Goal: Information Seeking & Learning: Compare options

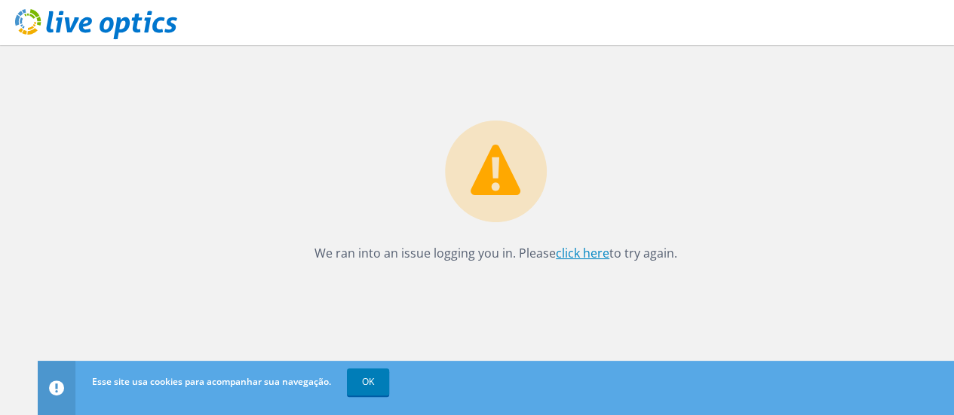
click at [585, 256] on link "click here" at bounding box center [583, 253] width 54 height 17
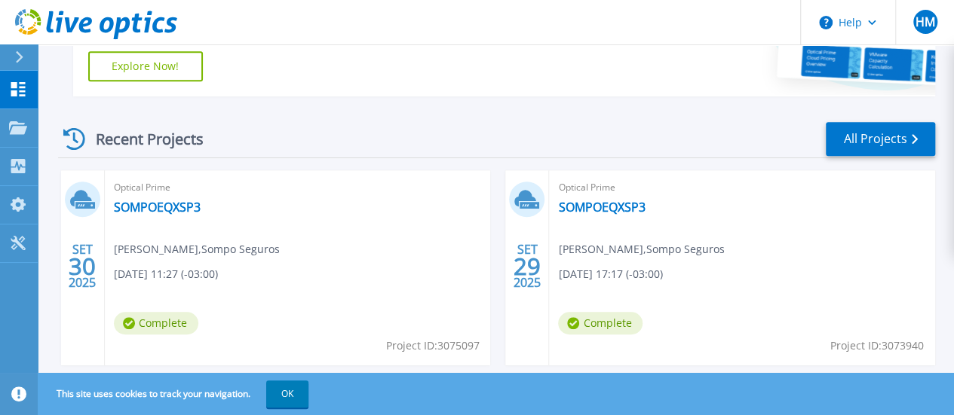
scroll to position [376, 0]
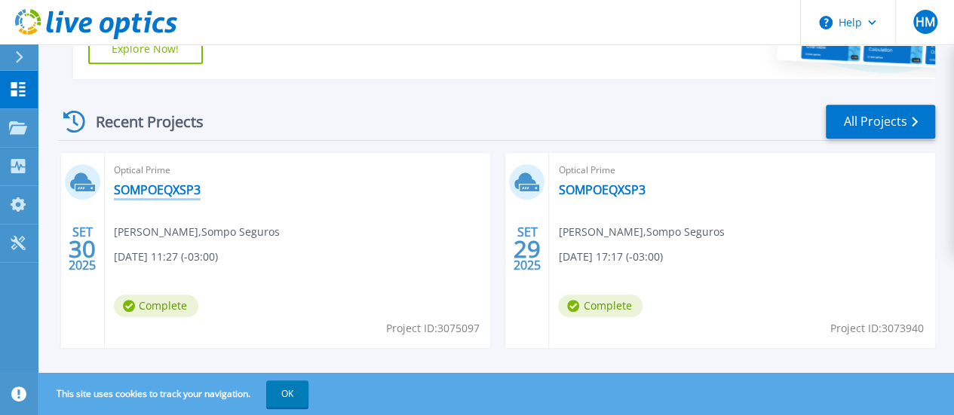
click at [155, 189] on link "SOMPOEQXSP3" at bounding box center [157, 189] width 87 height 15
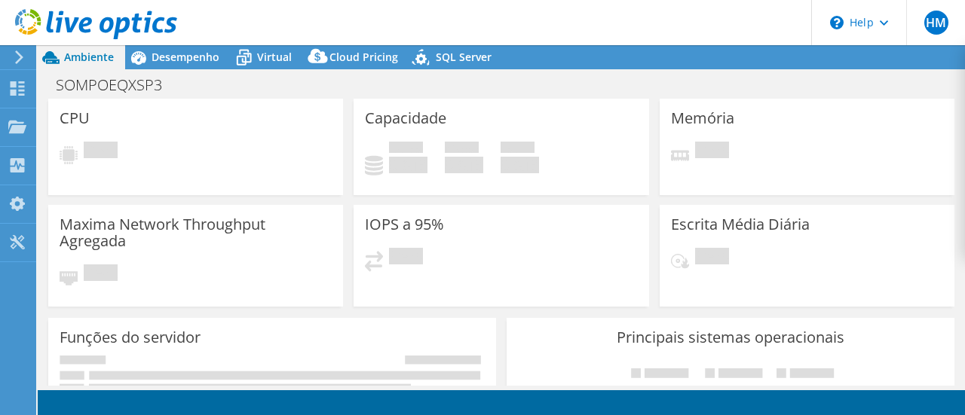
select select "USEast"
select select "USD"
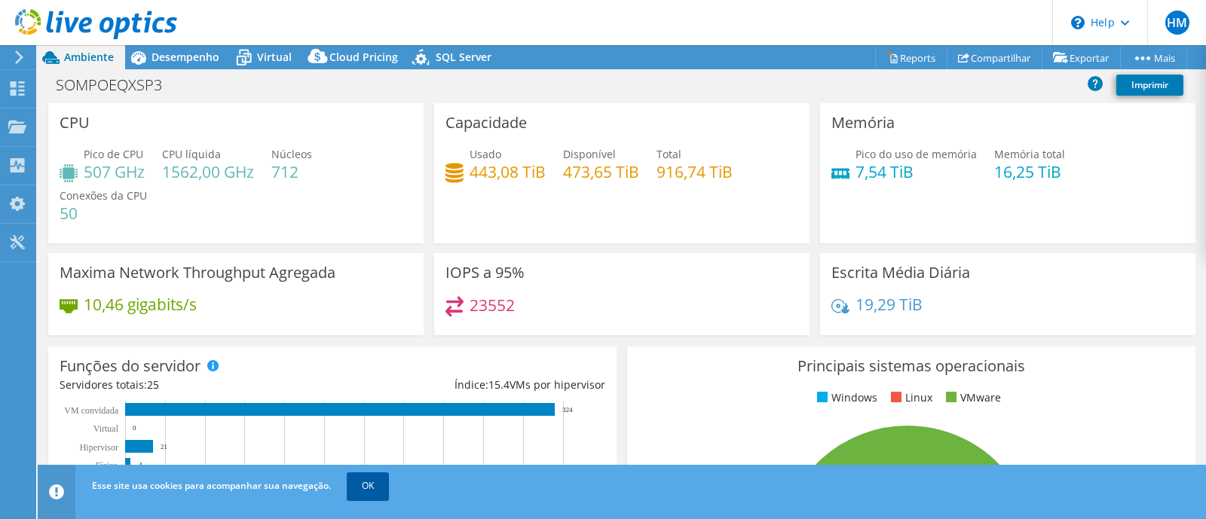
click at [375, 415] on link "OK" at bounding box center [368, 486] width 42 height 27
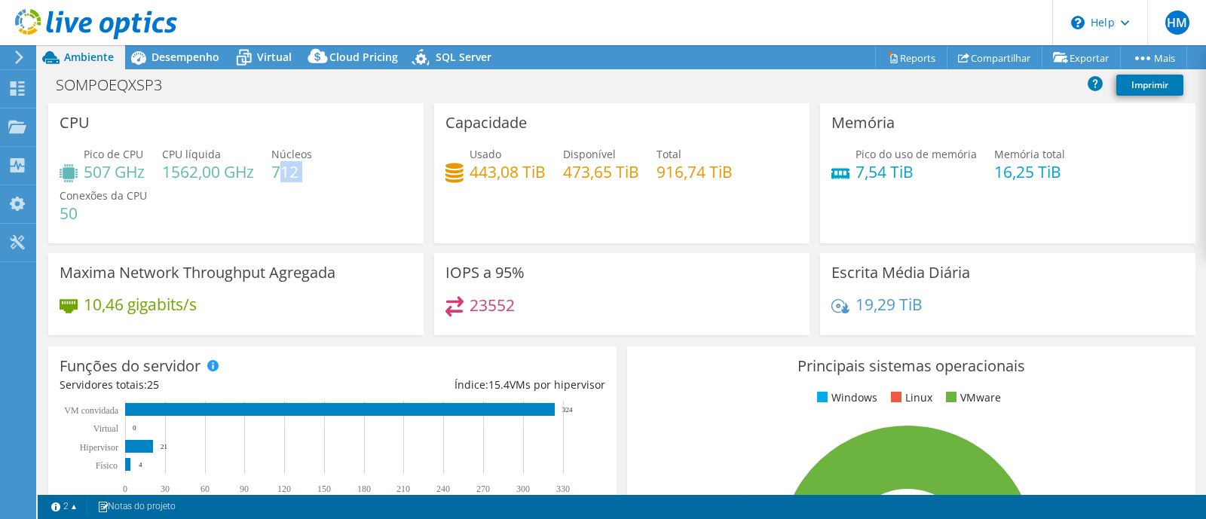
drag, startPoint x: 279, startPoint y: 173, endPoint x: 314, endPoint y: 170, distance: 35.6
click at [314, 170] on div "Pico de CPU 507 GHz CPU líquida 1562,00 GHz Núcleos 712 Conexões da CPU 50" at bounding box center [236, 191] width 353 height 90
click at [262, 198] on div "Pico de CPU 507 GHz CPU líquida 1562,00 GHz Núcleos 712 Conexões da CPU 50" at bounding box center [236, 191] width 353 height 90
drag, startPoint x: 522, startPoint y: 277, endPoint x: 474, endPoint y: 271, distance: 47.8
click at [474, 271] on div "IOPS a 95% 23552" at bounding box center [621, 294] width 375 height 82
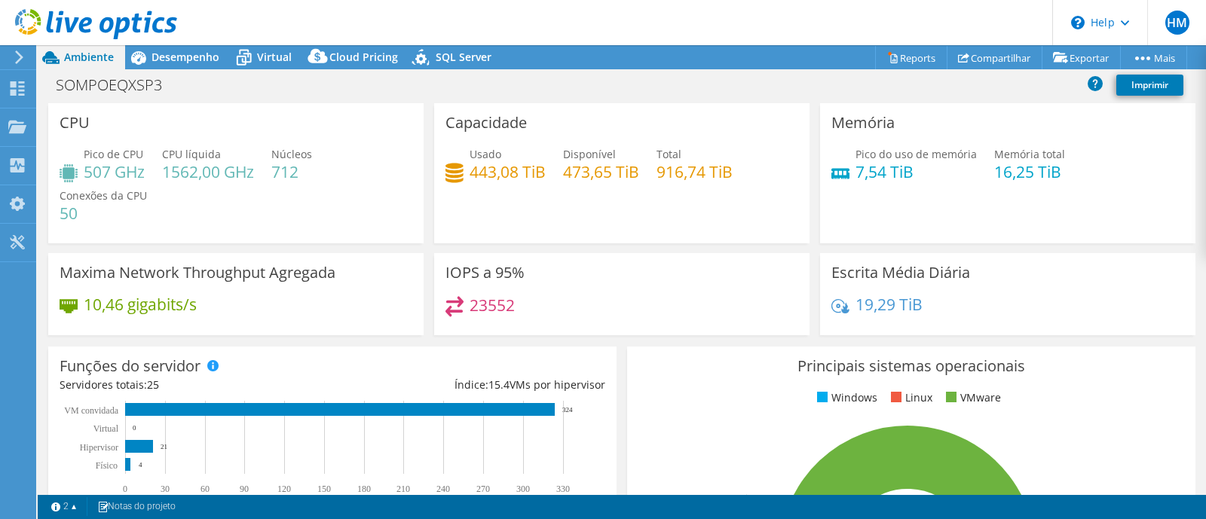
click at [547, 276] on div "IOPS a 95% 23552" at bounding box center [621, 294] width 375 height 82
drag, startPoint x: 826, startPoint y: 278, endPoint x: 938, endPoint y: 270, distance: 112.6
click at [938, 270] on h3 "Escrita Média Diária" at bounding box center [901, 273] width 139 height 17
click at [964, 281] on div "Escrita Média Diária 19,29 TiB" at bounding box center [1007, 294] width 375 height 82
drag, startPoint x: 924, startPoint y: 307, endPoint x: 833, endPoint y: 309, distance: 91.3
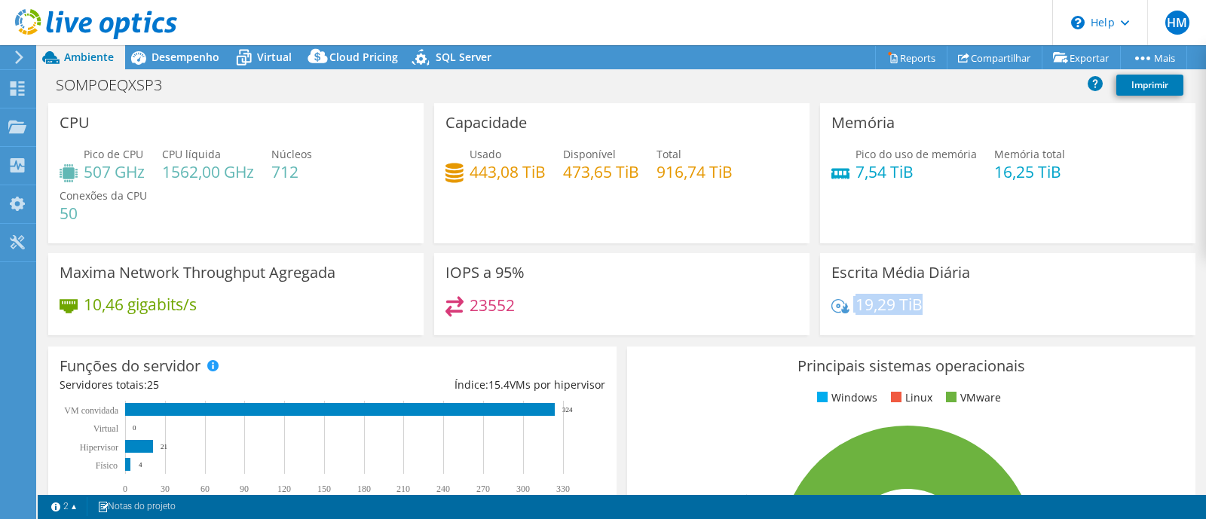
click at [833, 309] on div "19,29 TiB" at bounding box center [1008, 312] width 353 height 32
click at [884, 201] on div "Memória Pico do uso de memória 7,54 TiB Memória total 16,25 TiB" at bounding box center [1007, 173] width 375 height 140
click at [187, 57] on span "Desempenho" at bounding box center [186, 57] width 68 height 14
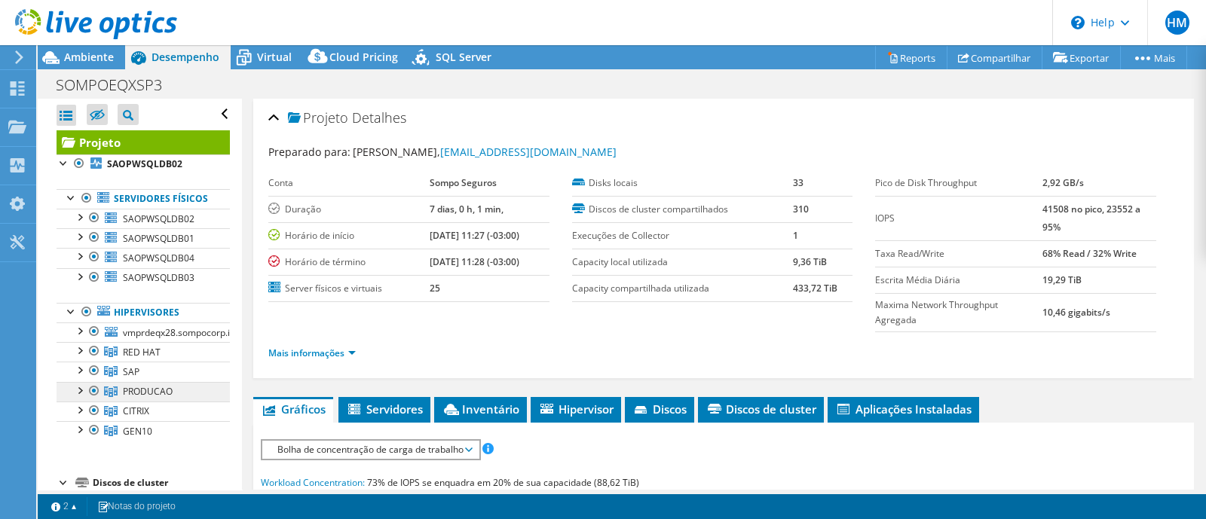
click at [164, 398] on span "PRODUCAO" at bounding box center [148, 391] width 50 height 13
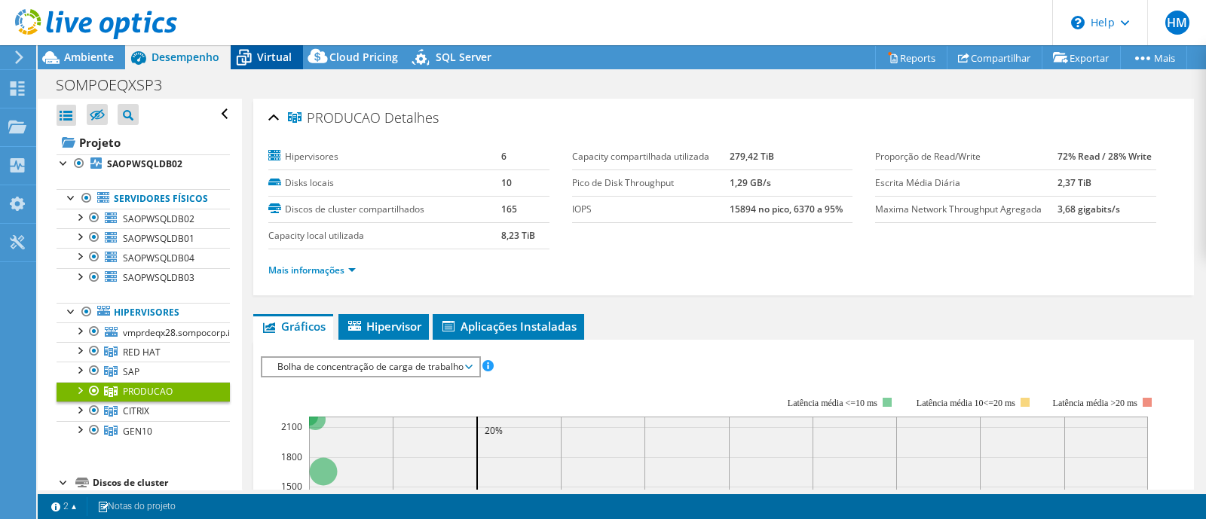
click at [268, 54] on span "Virtual" at bounding box center [274, 57] width 35 height 14
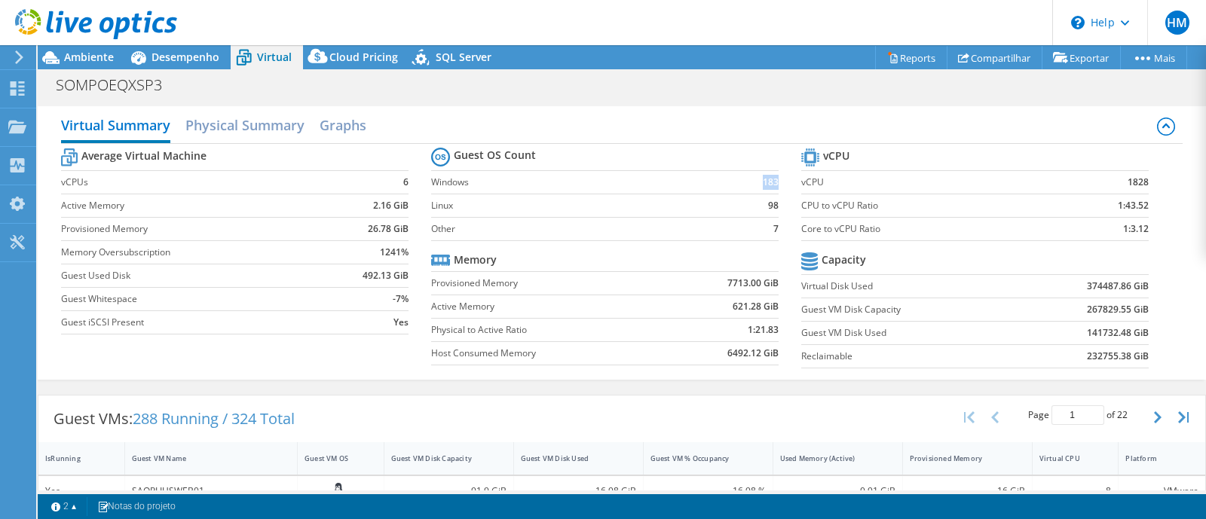
drag, startPoint x: 769, startPoint y: 184, endPoint x: 750, endPoint y: 181, distance: 19.1
click at [750, 181] on td "183" at bounding box center [757, 181] width 46 height 23
drag, startPoint x: 770, startPoint y: 205, endPoint x: 750, endPoint y: 205, distance: 19.6
click at [750, 205] on section "Guest OS Count Windows 183 Linux 98 Other 7 Memory Provisioned Memory 7713.00 G…" at bounding box center [616, 258] width 370 height 229
click at [756, 229] on td "7" at bounding box center [757, 228] width 46 height 23
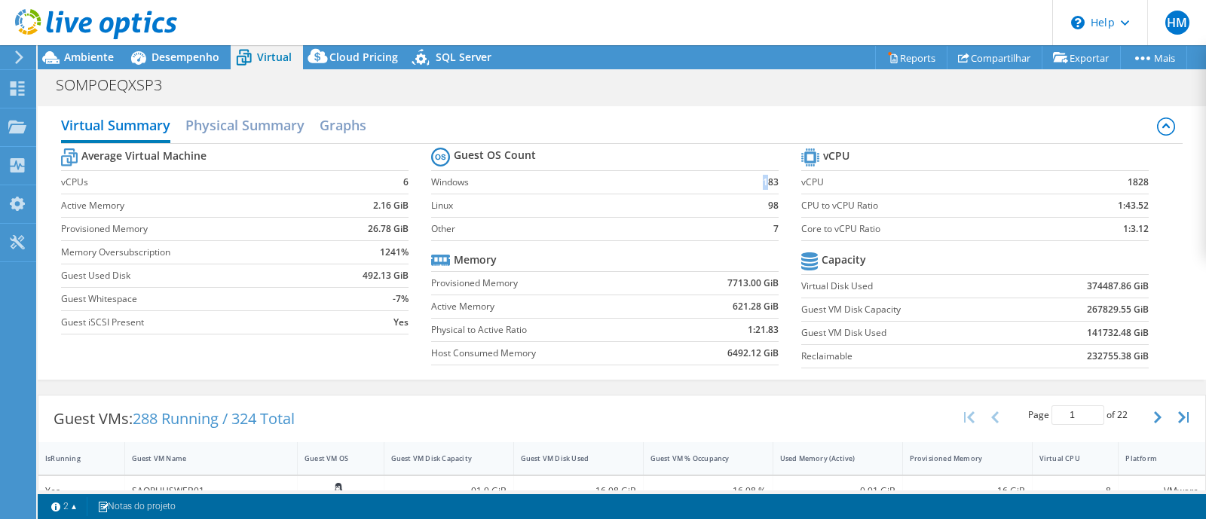
drag, startPoint x: 746, startPoint y: 179, endPoint x: 762, endPoint y: 184, distance: 15.7
click at [762, 184] on td "183" at bounding box center [757, 181] width 46 height 23
click at [771, 176] on section "Guest OS Count Windows 183 Linux 98 Other 7 Memory Provisioned Memory 7713.00 G…" at bounding box center [616, 258] width 370 height 229
click at [345, 64] on div "Cloud Pricing" at bounding box center [356, 57] width 106 height 24
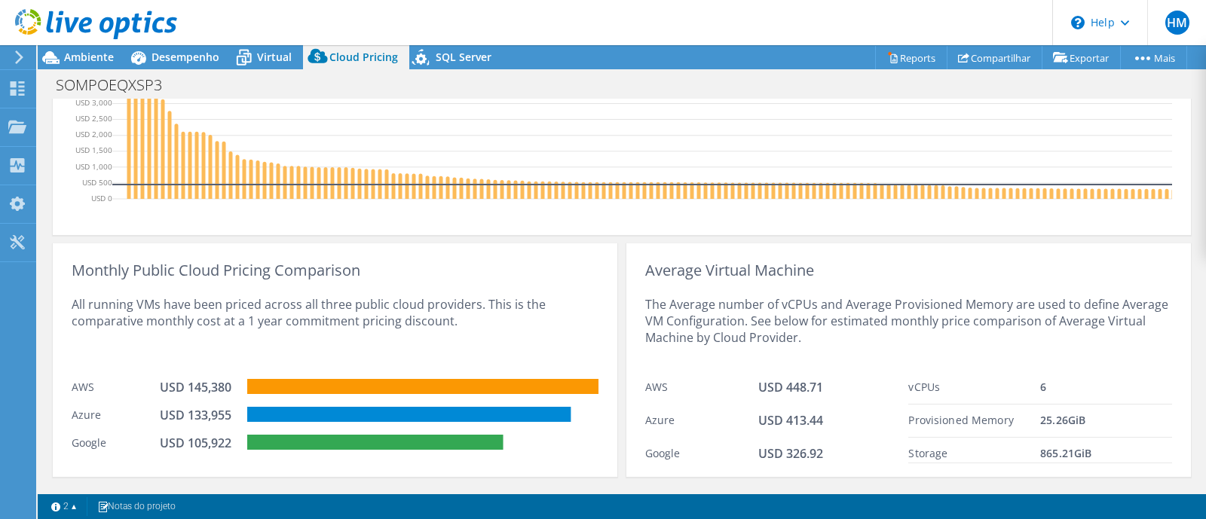
scroll to position [651, 0]
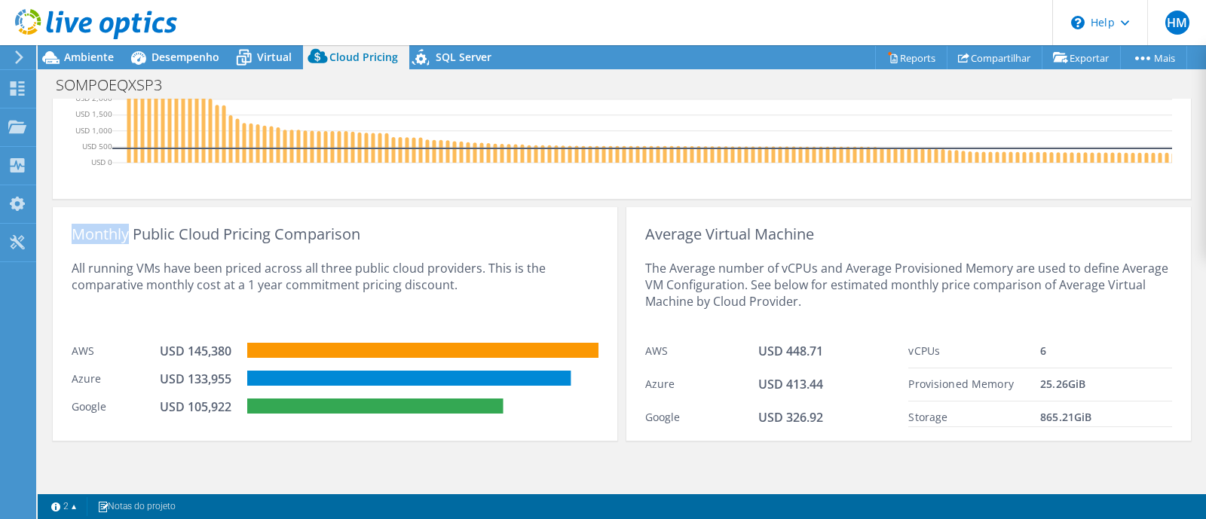
drag, startPoint x: 66, startPoint y: 237, endPoint x: 121, endPoint y: 242, distance: 55.3
click at [121, 242] on div "Monthly Public Cloud Pricing Comparison" at bounding box center [335, 234] width 527 height 17
drag, startPoint x: 355, startPoint y: 241, endPoint x: 75, endPoint y: 232, distance: 279.8
click at [75, 232] on div "Monthly Public Cloud Pricing Comparison" at bounding box center [335, 234] width 527 height 17
click at [333, 293] on div "All running VMs have been priced across all three public cloud providers. This …" at bounding box center [335, 289] width 527 height 93
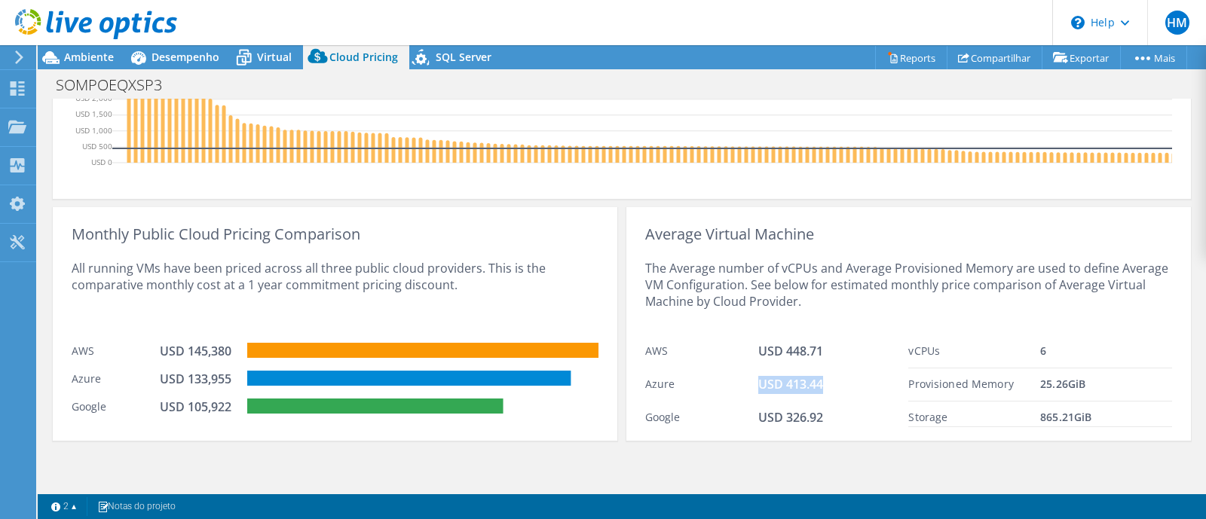
drag, startPoint x: 819, startPoint y: 384, endPoint x: 740, endPoint y: 397, distance: 80.3
click at [740, 397] on div "Azure USD 413.44" at bounding box center [777, 385] width 264 height 33
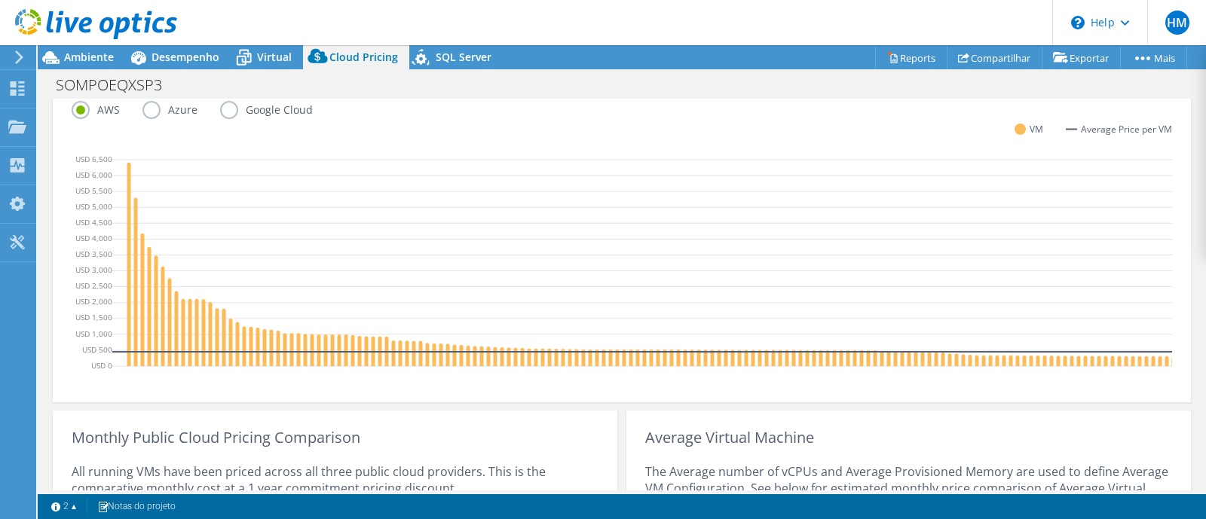
scroll to position [431, 0]
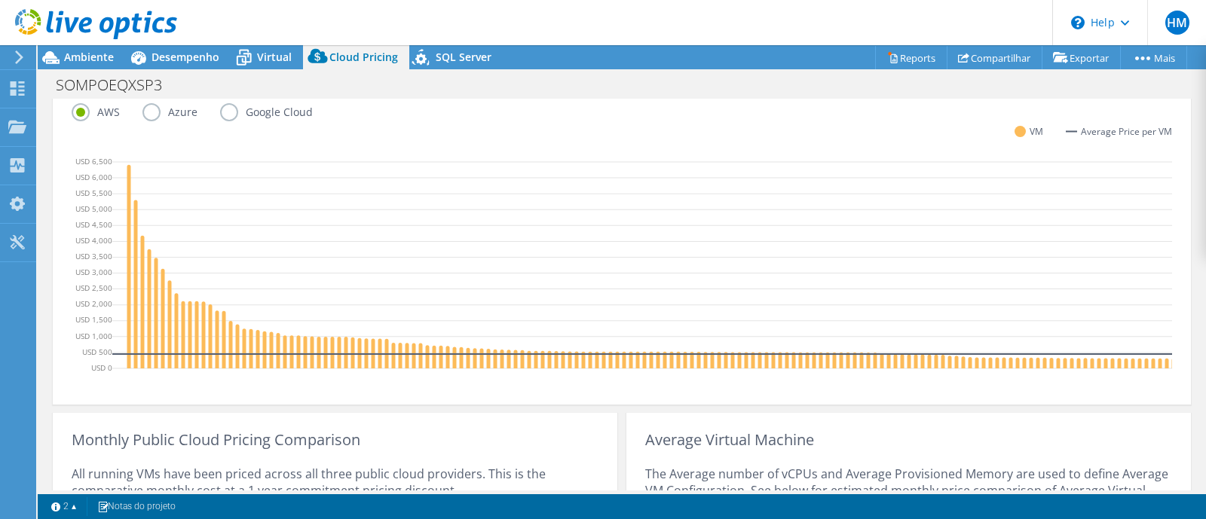
click at [143, 110] on label "Azure" at bounding box center [182, 112] width 78 height 18
click at [0, 0] on input "Azure" at bounding box center [0, 0] width 0 height 0
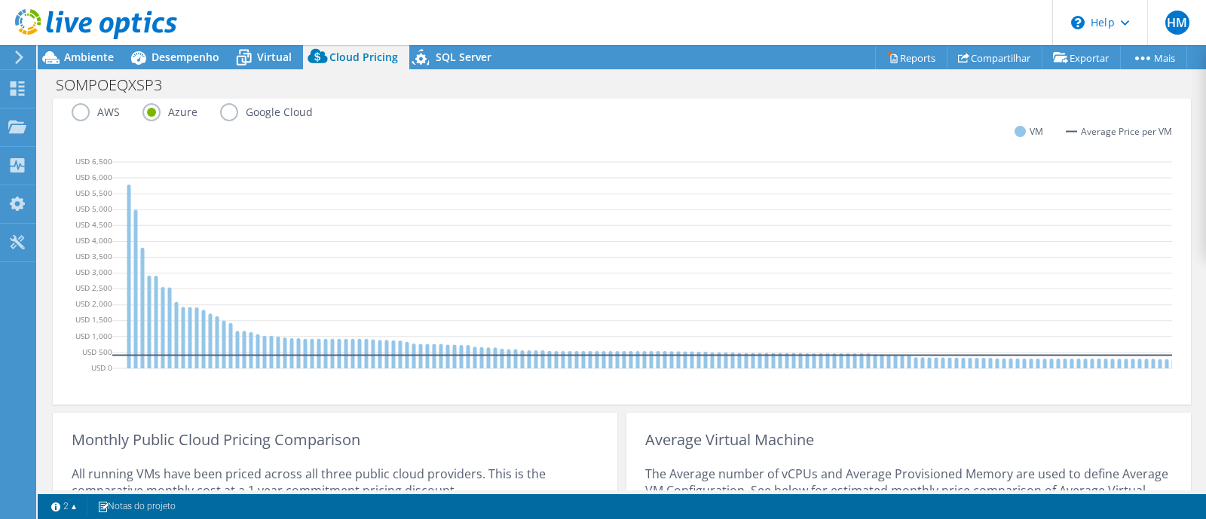
click at [223, 113] on label "Google Cloud" at bounding box center [277, 112] width 115 height 18
click at [0, 0] on input "Google Cloud" at bounding box center [0, 0] width 0 height 0
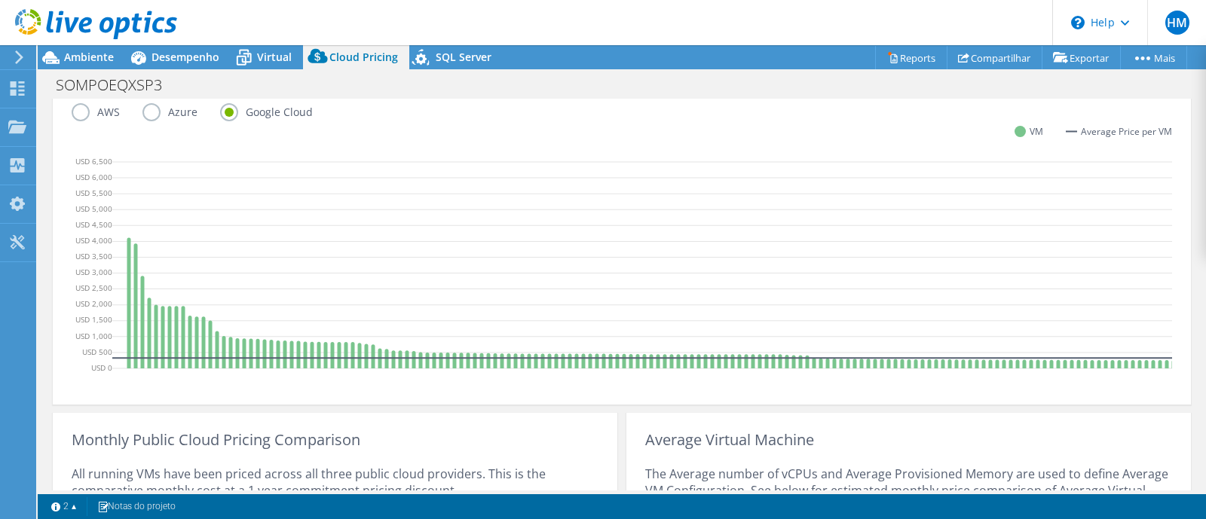
click at [146, 114] on label "Azure" at bounding box center [182, 112] width 78 height 18
click at [0, 0] on input "Azure" at bounding box center [0, 0] width 0 height 0
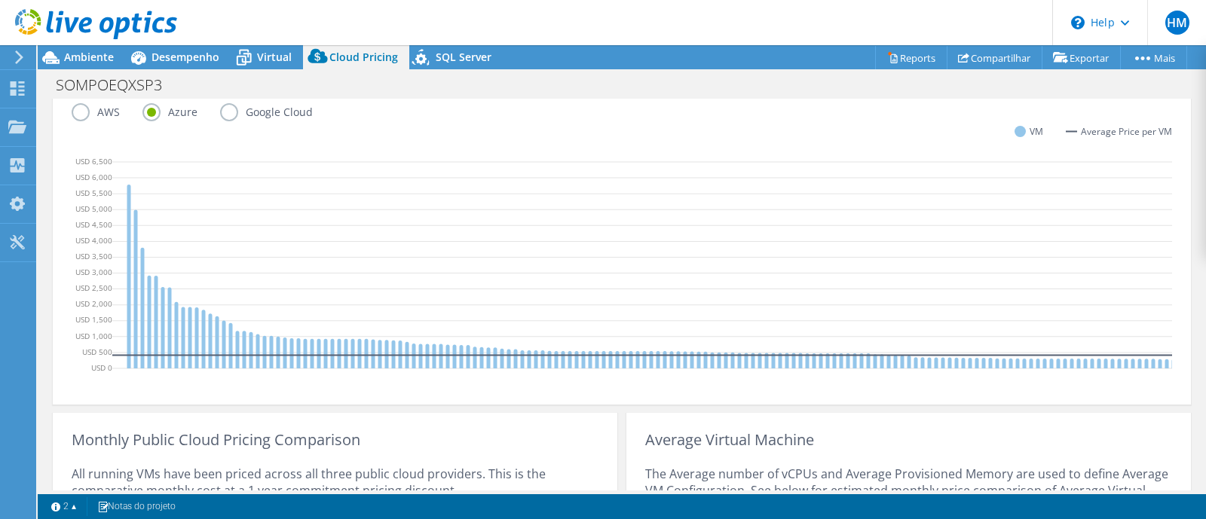
click at [73, 112] on label "AWS" at bounding box center [107, 112] width 71 height 18
click at [0, 0] on input "AWS" at bounding box center [0, 0] width 0 height 0
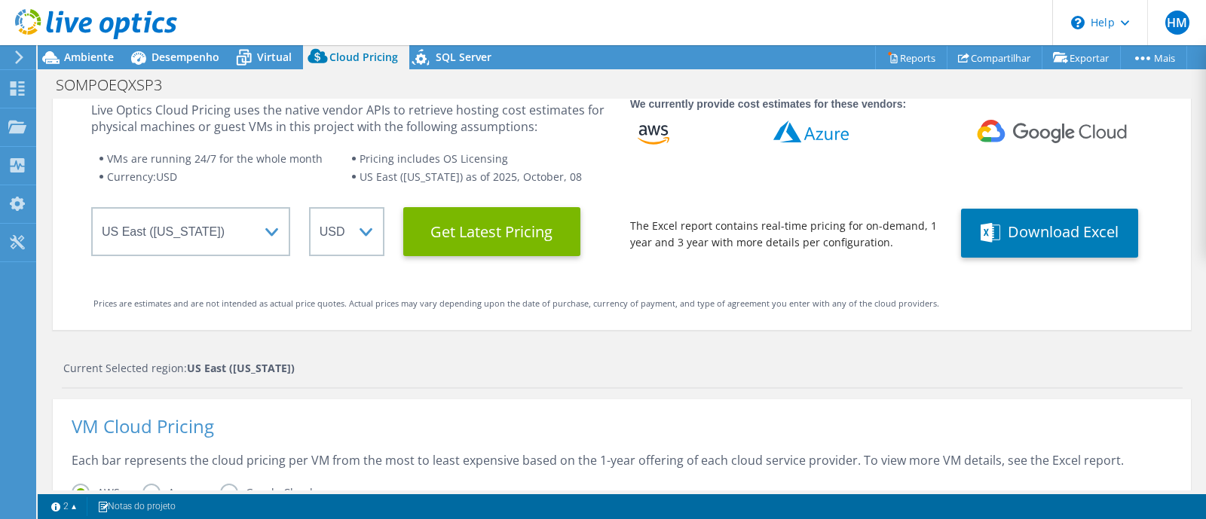
scroll to position [0, 0]
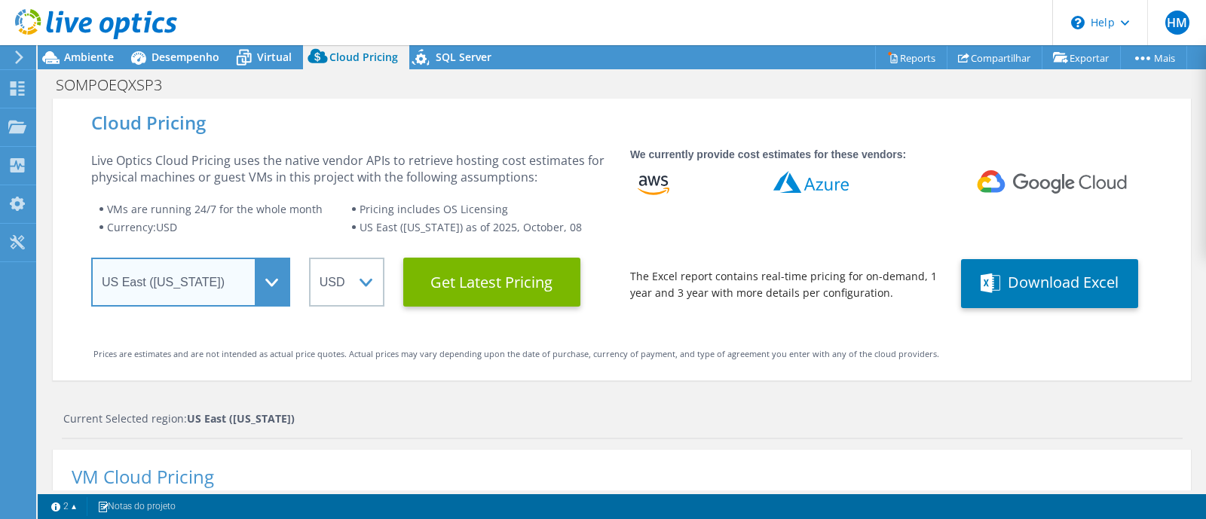
click at [264, 284] on select "Select a Region [GEOGRAPHIC_DATA] ([GEOGRAPHIC_DATA]) [GEOGRAPHIC_DATA] ([GEOGR…" at bounding box center [190, 282] width 199 height 49
select select "SouthAmerica"
click at [91, 258] on select "Select a Region [GEOGRAPHIC_DATA] ([GEOGRAPHIC_DATA]) [GEOGRAPHIC_DATA] ([GEOGR…" at bounding box center [190, 282] width 199 height 49
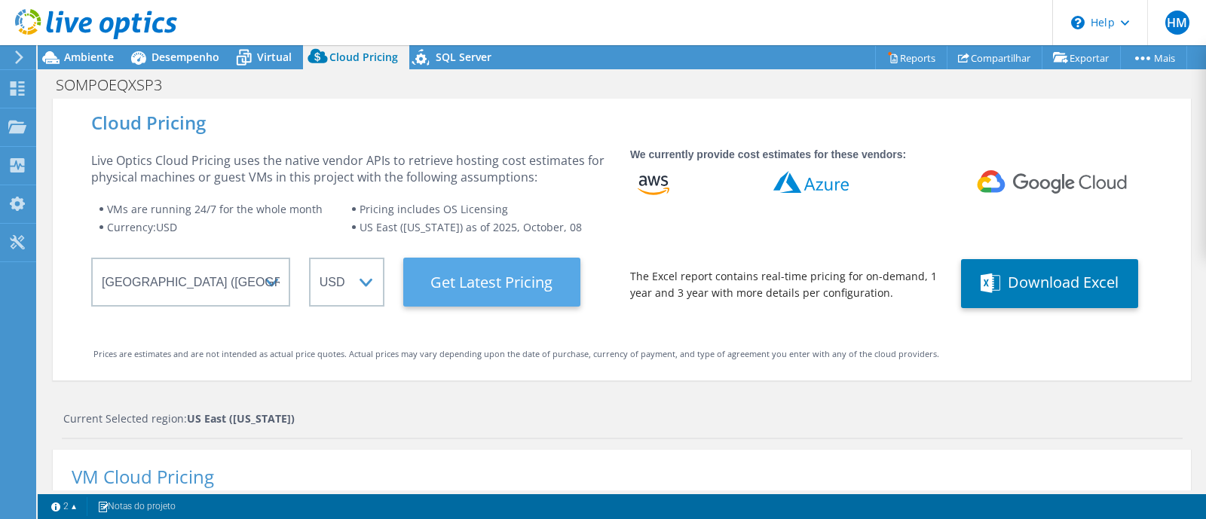
click at [478, 276] on Latest "Get Latest Pricing" at bounding box center [491, 282] width 177 height 49
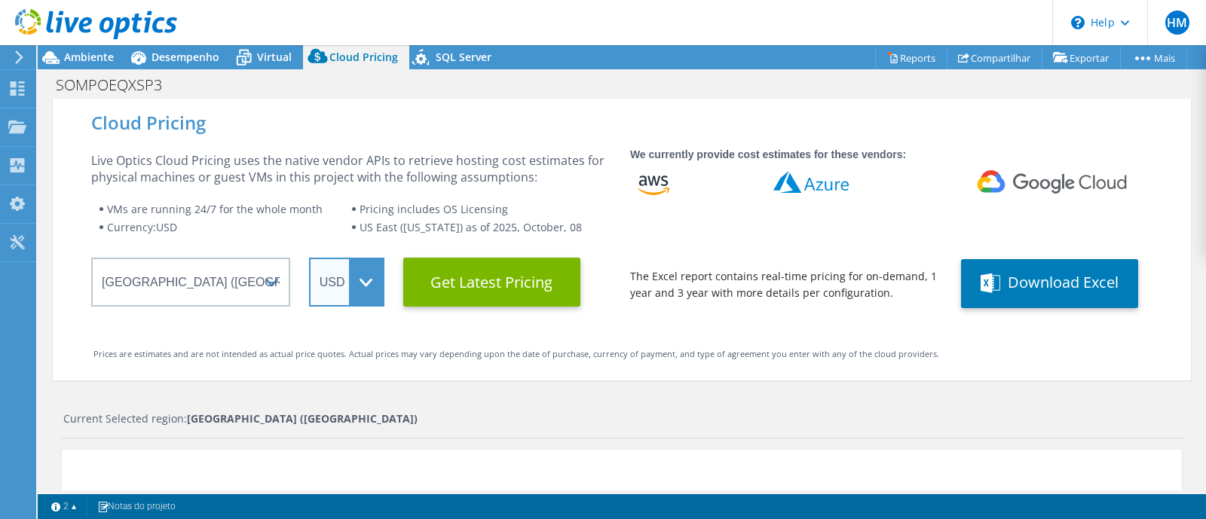
click at [366, 295] on select "ARS AUD BRL CAD CHF CLP CNY DKK EUR GBP HKD HUF INR JPY MXN MYR NOK NZD PEN SEK…" at bounding box center [346, 282] width 75 height 49
click at [366, 295] on select "USD" at bounding box center [346, 282] width 75 height 49
click at [356, 281] on select "ARS AUD BRL CAD CHF CLP CNY DKK EUR GBP HKD HUF INR JPY MXN MYR NOK NZD PEN SEK…" at bounding box center [346, 282] width 75 height 49
click at [309, 258] on select "ARS AUD BRL CAD CHF CLP CNY DKK EUR GBP HKD HUF INR JPY MXN MYR NOK NZD PEN SEK…" at bounding box center [346, 282] width 75 height 49
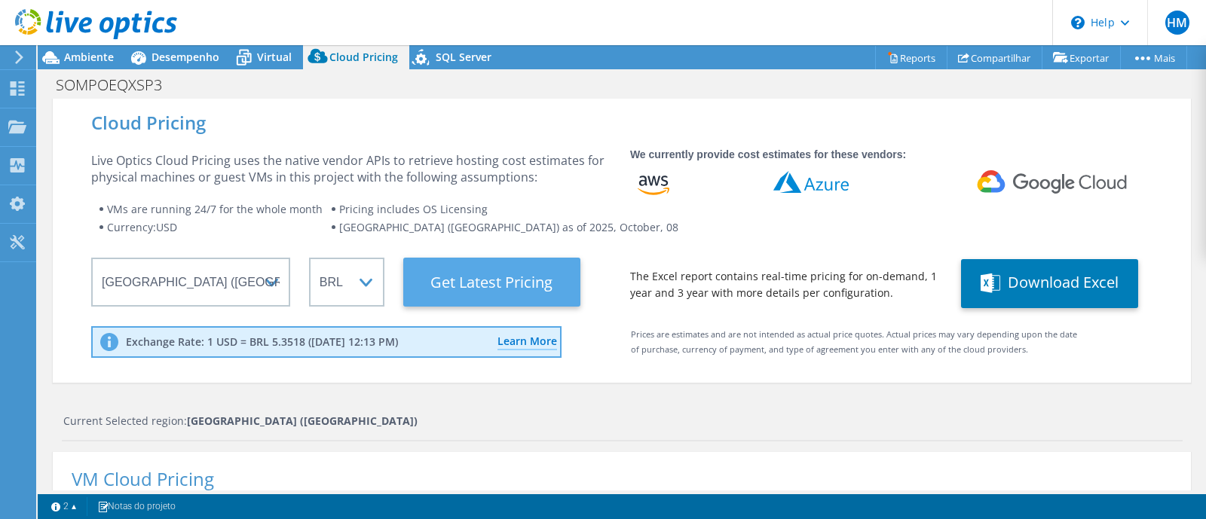
click at [471, 278] on Latest "Get Latest Pricing" at bounding box center [491, 282] width 177 height 49
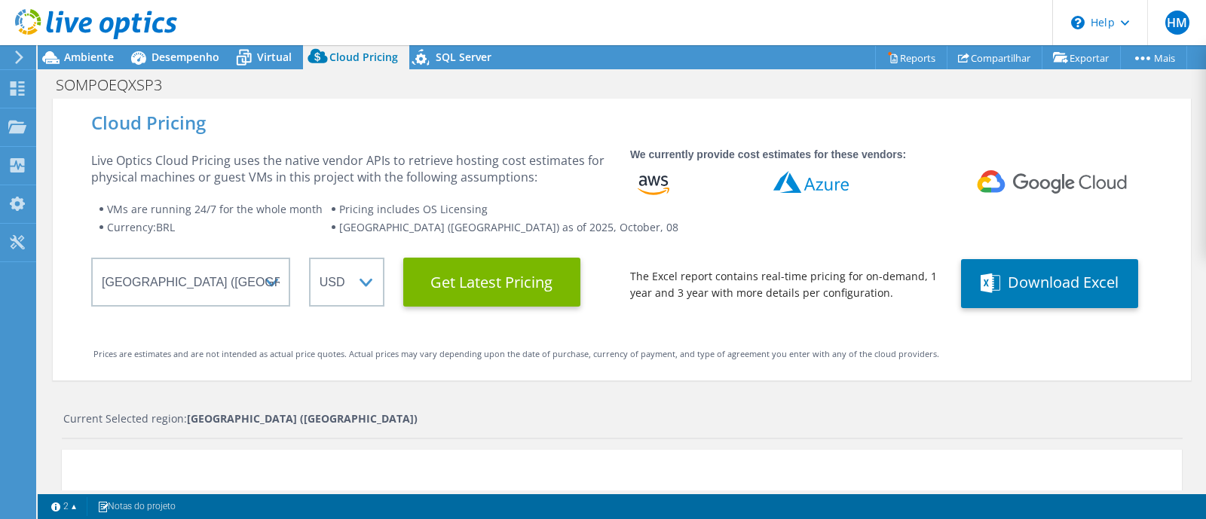
select select "BRL"
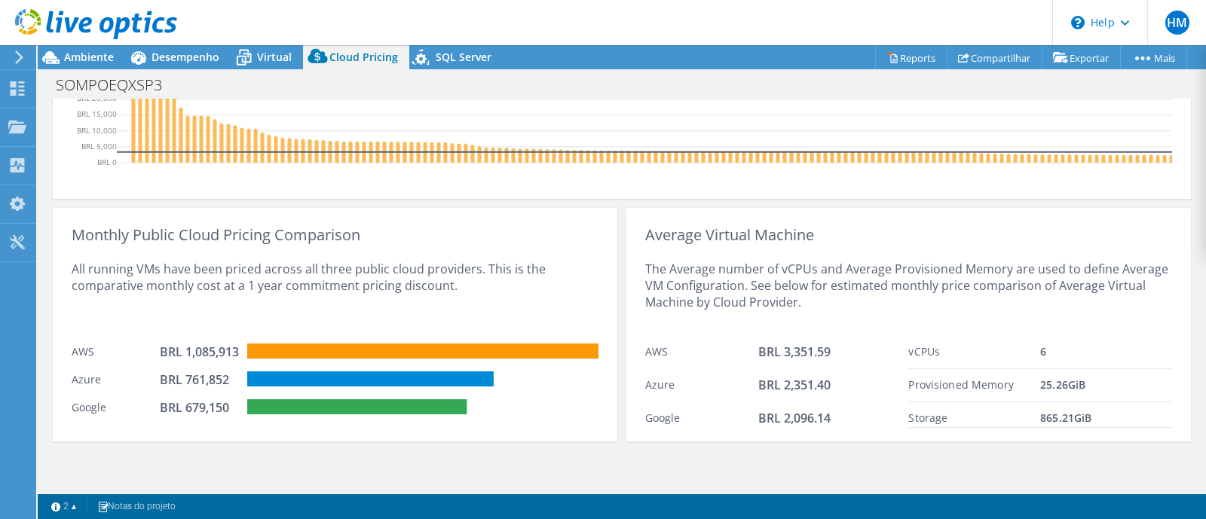
scroll to position [653, 0]
drag, startPoint x: 178, startPoint y: 346, endPoint x: 222, endPoint y: 350, distance: 44.6
click at [222, 350] on div "BRL 1,085,913" at bounding box center [197, 352] width 75 height 17
click at [323, 318] on div "All running VMs have been priced across all three public cloud providers. This …" at bounding box center [335, 290] width 527 height 93
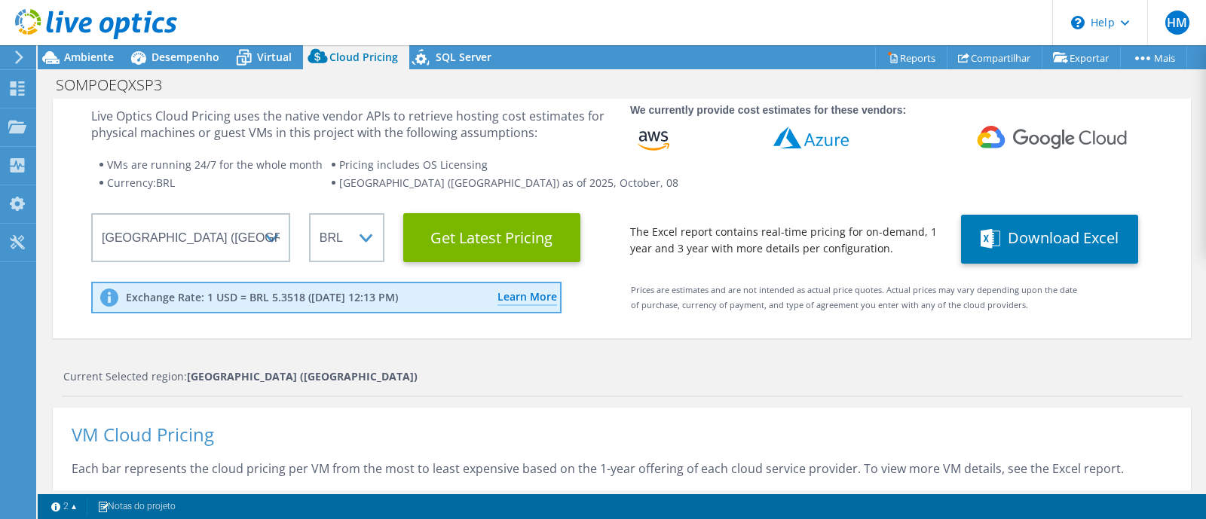
scroll to position [0, 0]
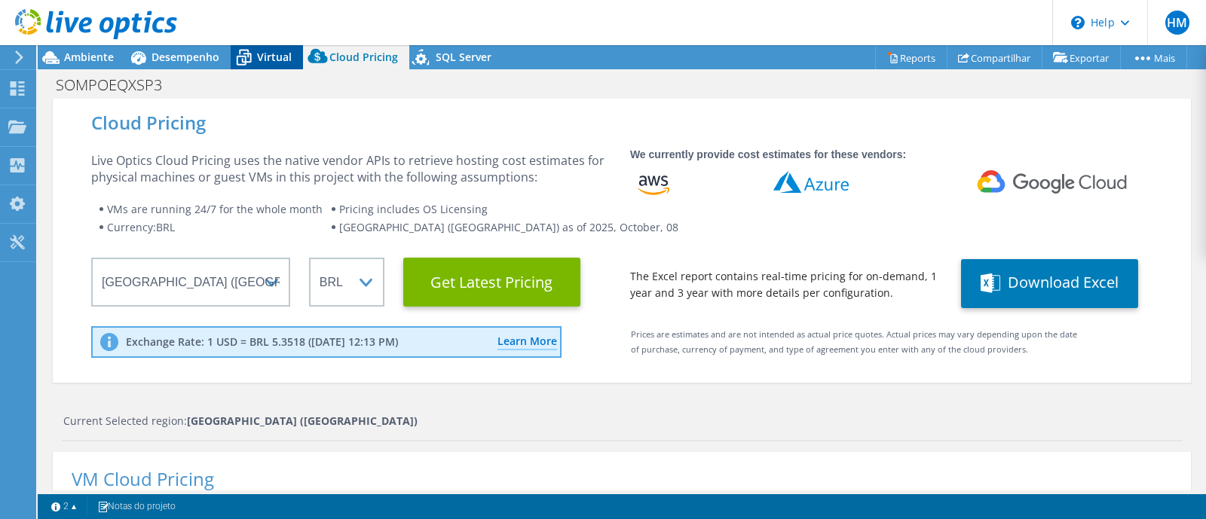
click at [263, 51] on span "Virtual" at bounding box center [274, 57] width 35 height 14
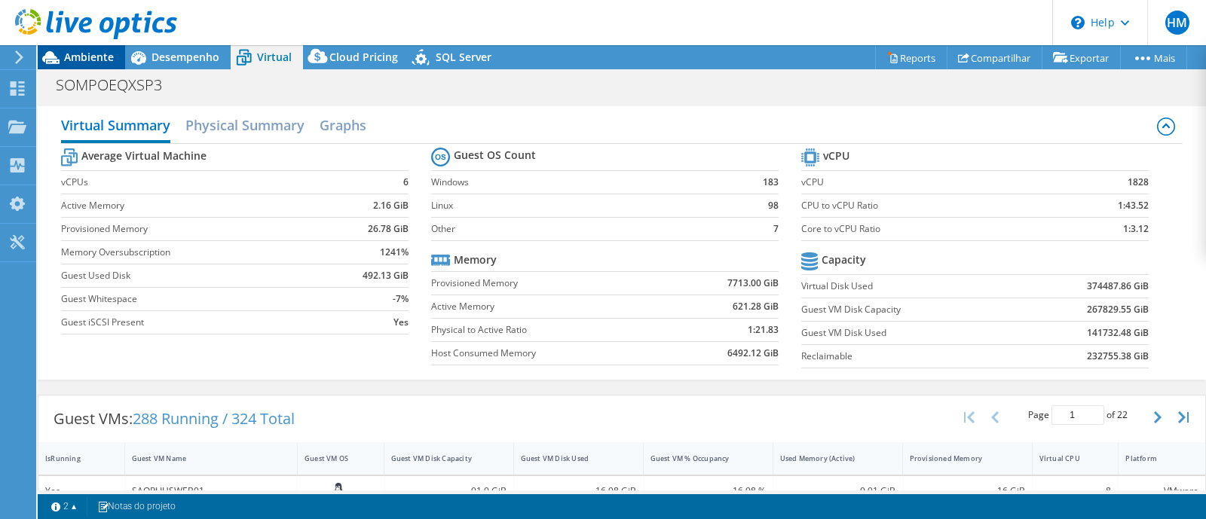
click at [87, 55] on span "Ambiente" at bounding box center [89, 57] width 50 height 14
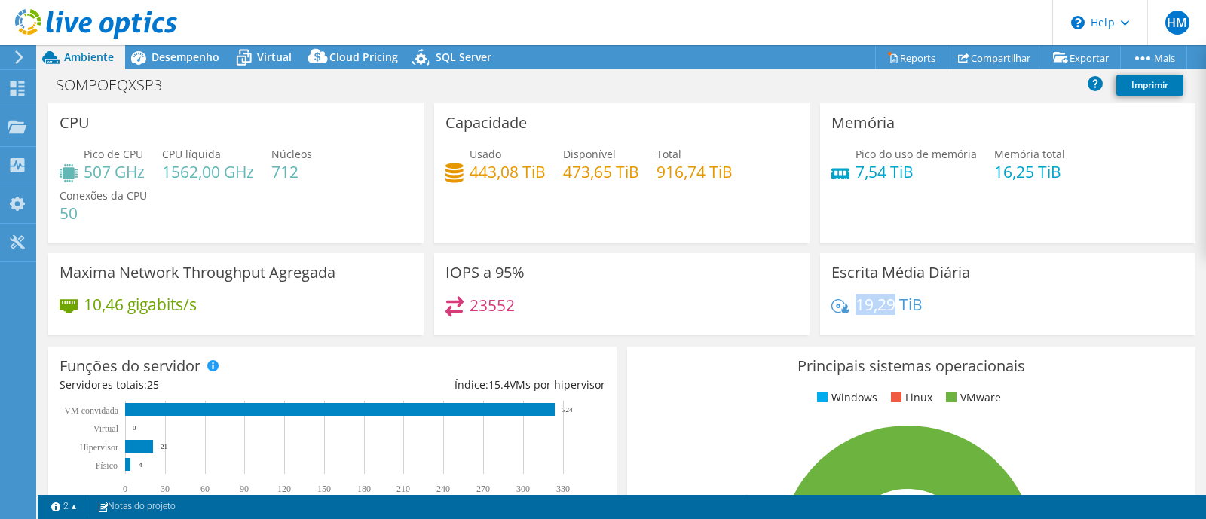
drag, startPoint x: 844, startPoint y: 307, endPoint x: 887, endPoint y: 310, distance: 43.1
click at [887, 310] on div "19,29 TiB" at bounding box center [877, 304] width 91 height 17
click at [962, 302] on div "19,29 TiB" at bounding box center [1008, 312] width 353 height 32
click at [964, 29] on span "HM" at bounding box center [1178, 23] width 24 height 24
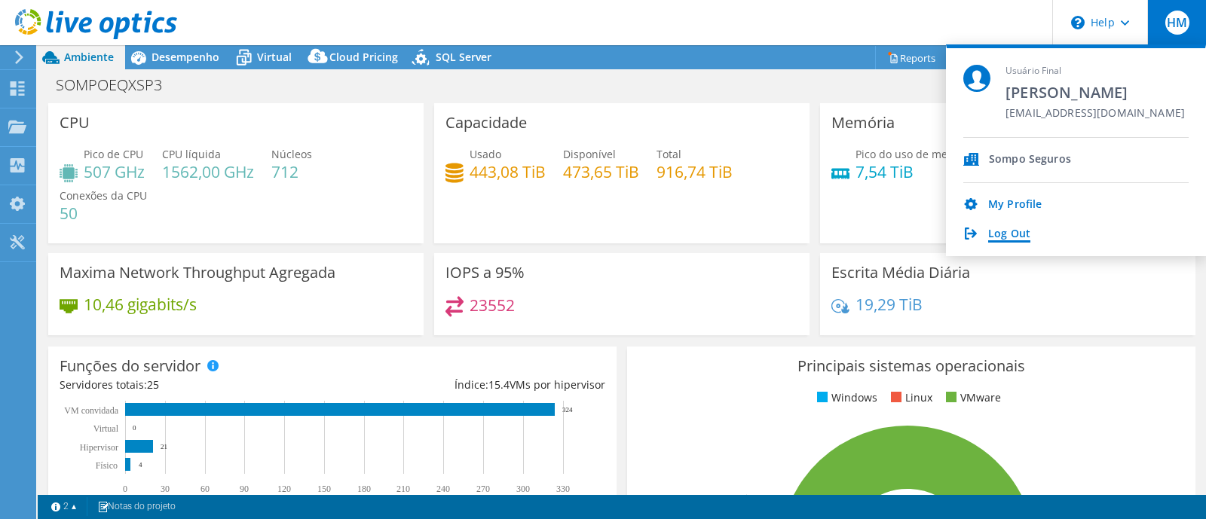
click at [964, 231] on link "Log Out" at bounding box center [1009, 235] width 42 height 14
